Goal: Use online tool/utility

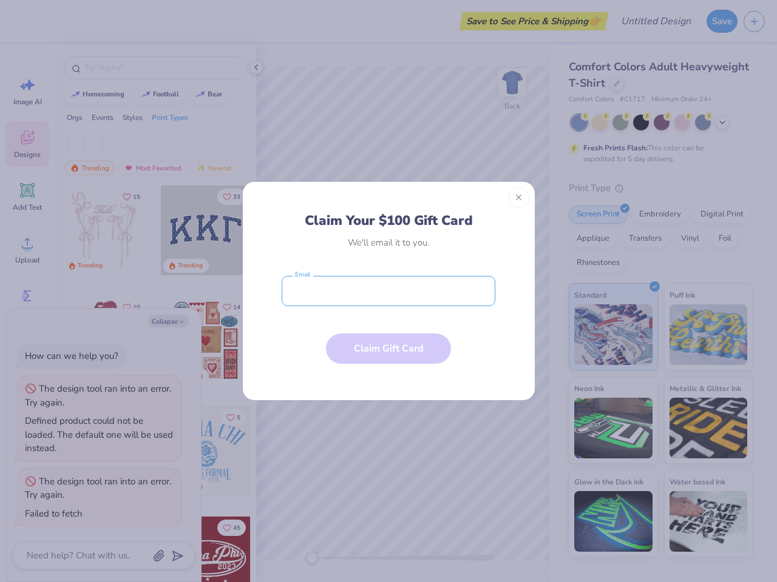
click at [388, 291] on input "email" at bounding box center [389, 291] width 214 height 30
click at [519, 198] on button "Close" at bounding box center [518, 197] width 21 height 21
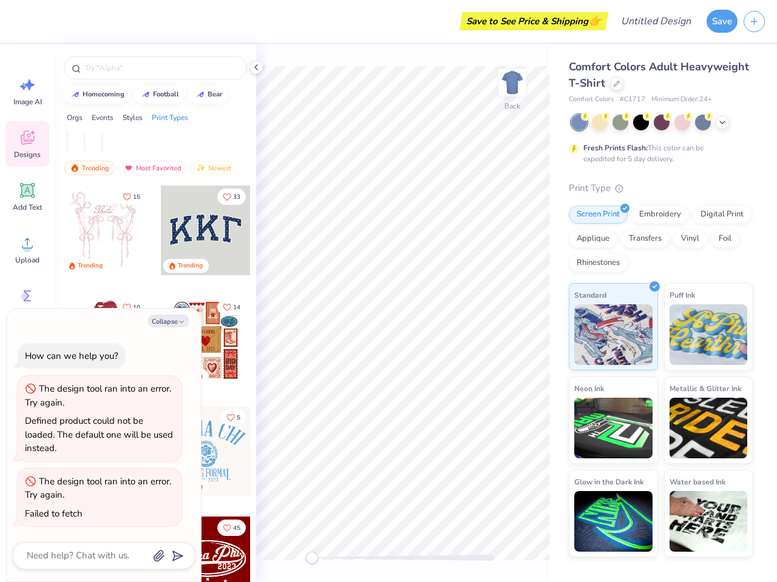
type textarea "x"
